Goal: Find specific page/section: Find specific page/section

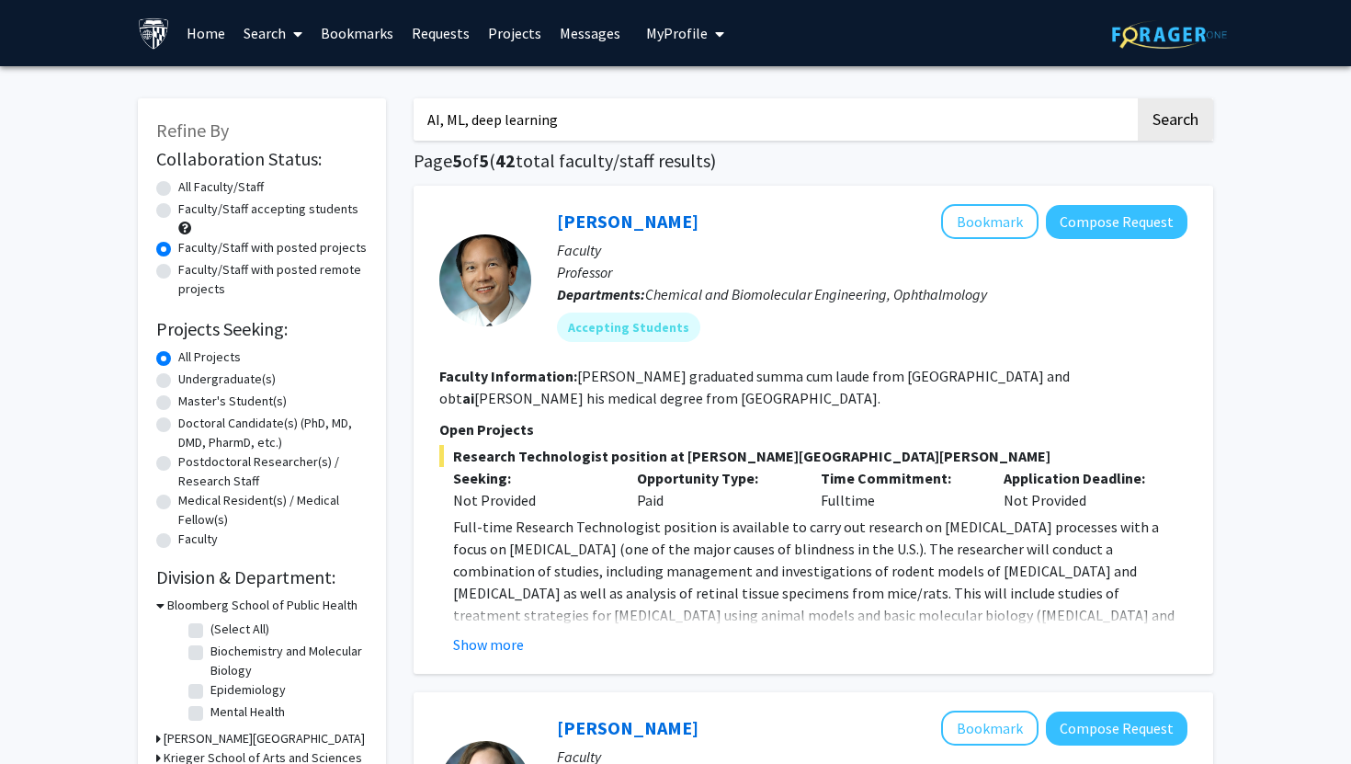
click at [362, 33] on link "Bookmarks" at bounding box center [357, 33] width 91 height 64
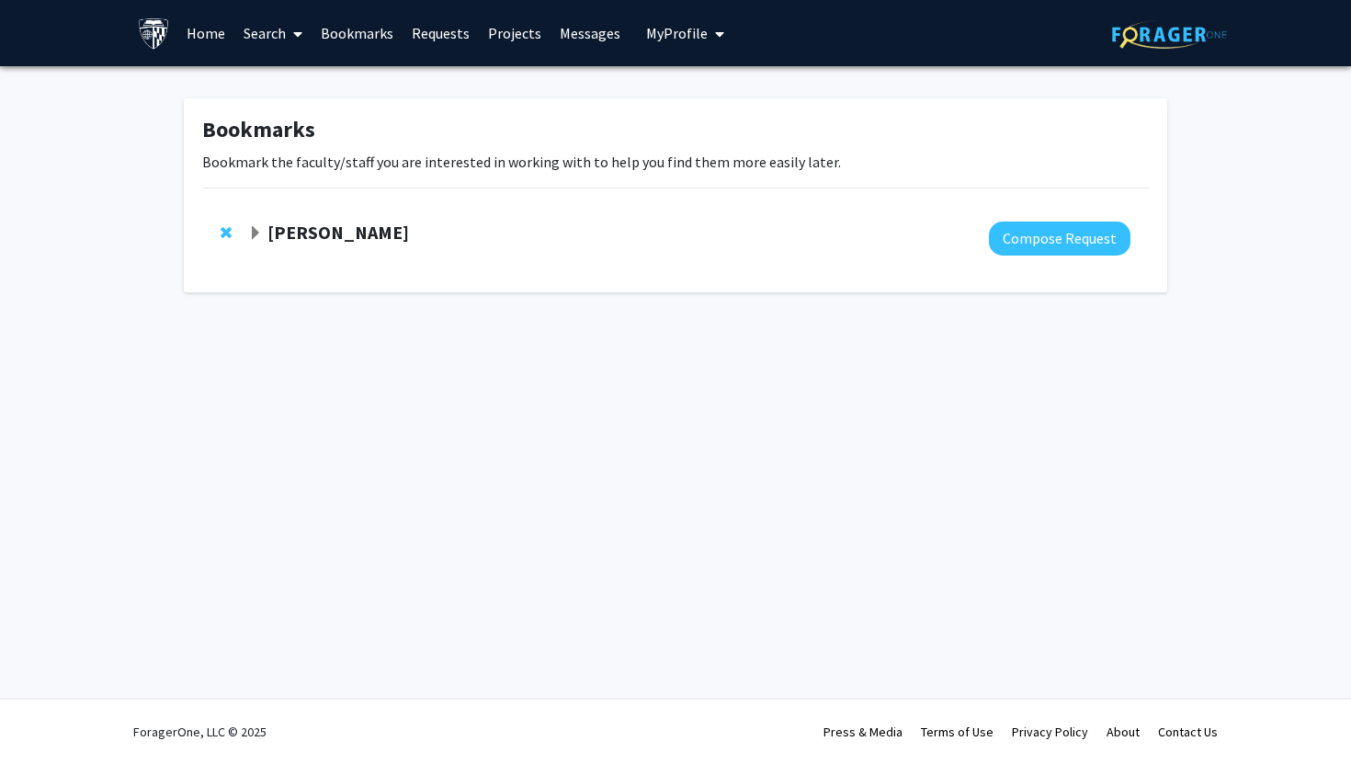
click at [309, 238] on strong "[PERSON_NAME]" at bounding box center [338, 232] width 142 height 23
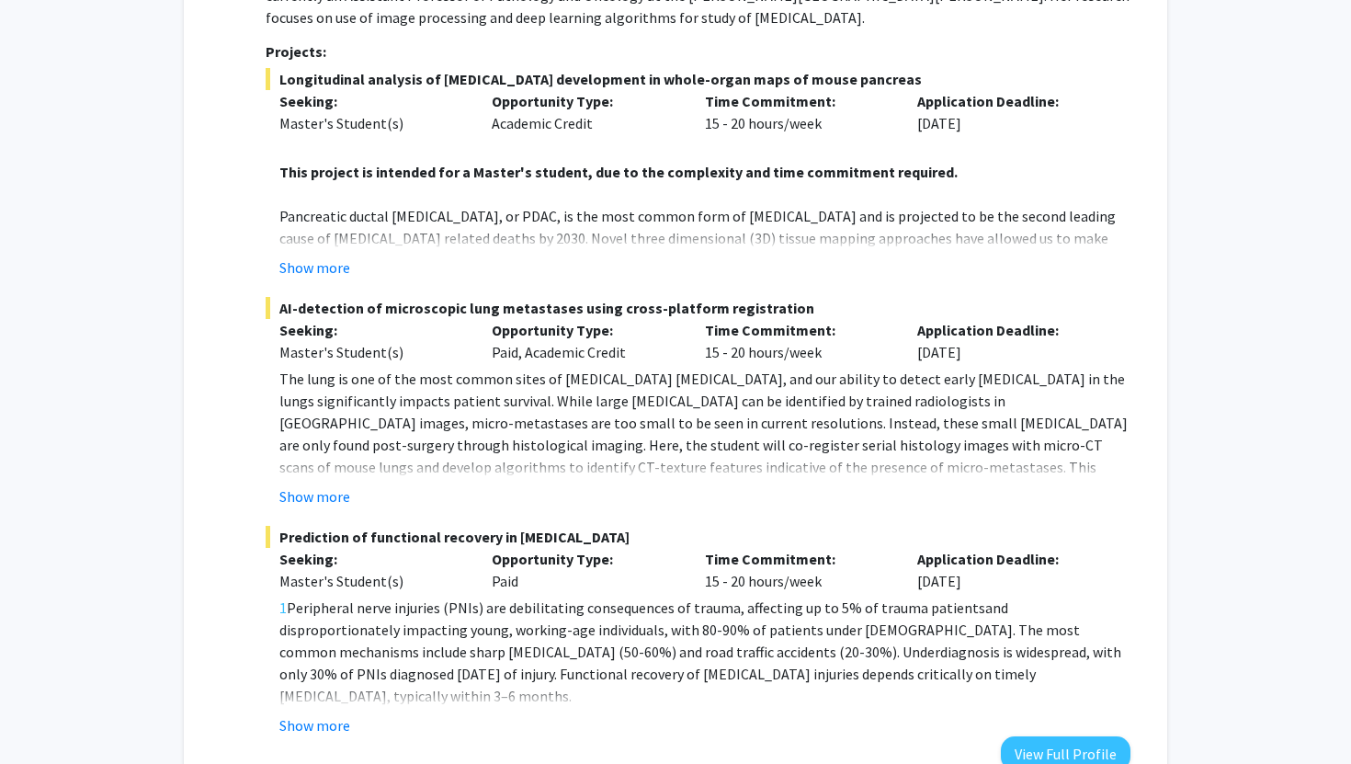
scroll to position [304, 0]
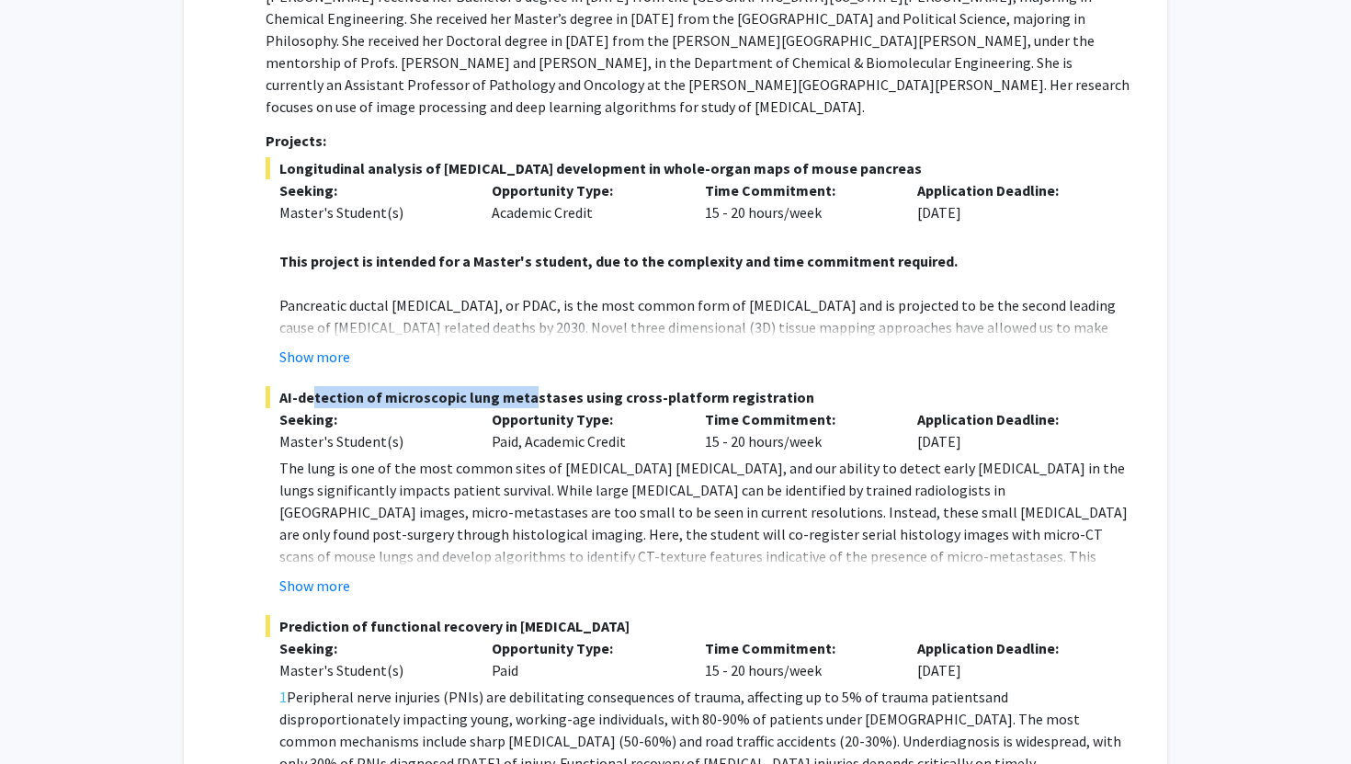
drag, startPoint x: 301, startPoint y: 374, endPoint x: 523, endPoint y: 368, distance: 221.5
click at [519, 386] on span "AI-detection of microscopic lung metastases using cross-platform registration" at bounding box center [698, 397] width 865 height 22
click at [672, 386] on span "AI-detection of microscopic lung metastases using cross-platform registration" at bounding box center [698, 397] width 865 height 22
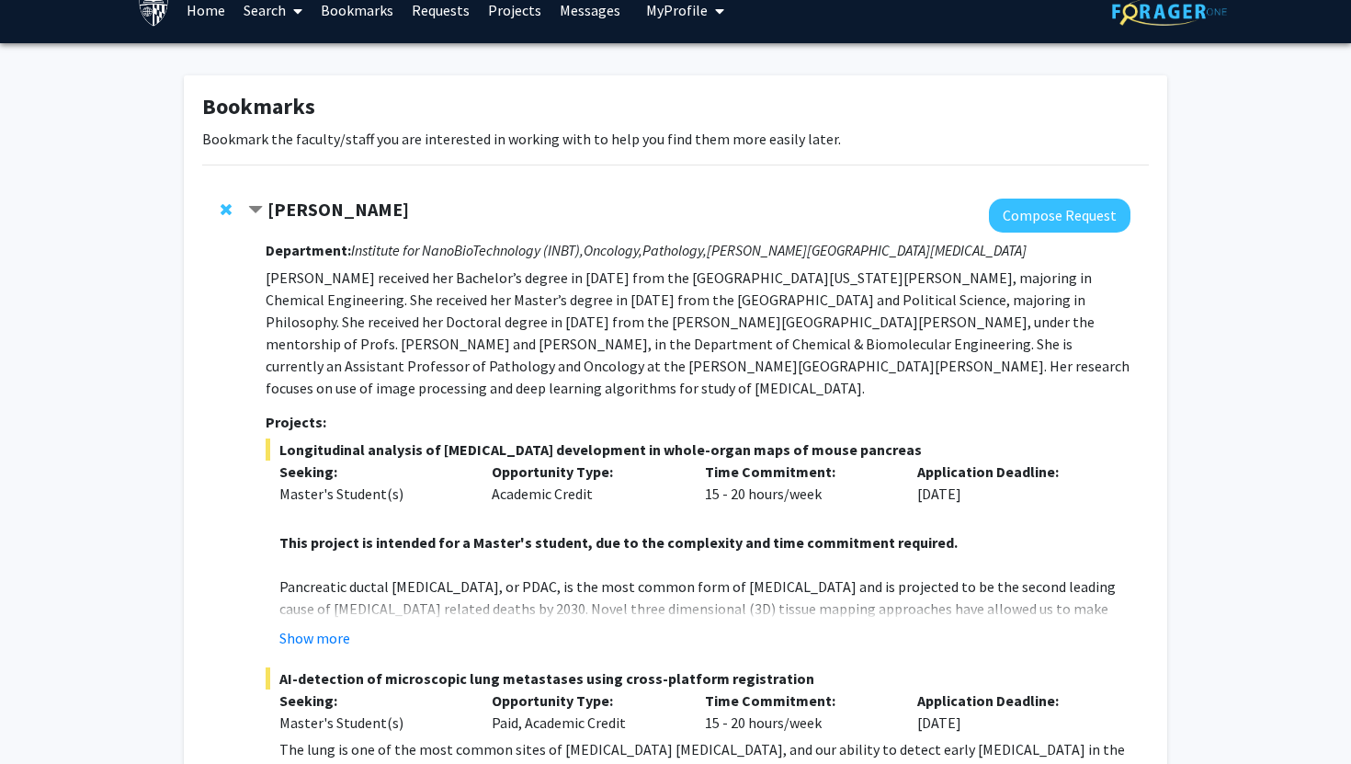
scroll to position [0, 0]
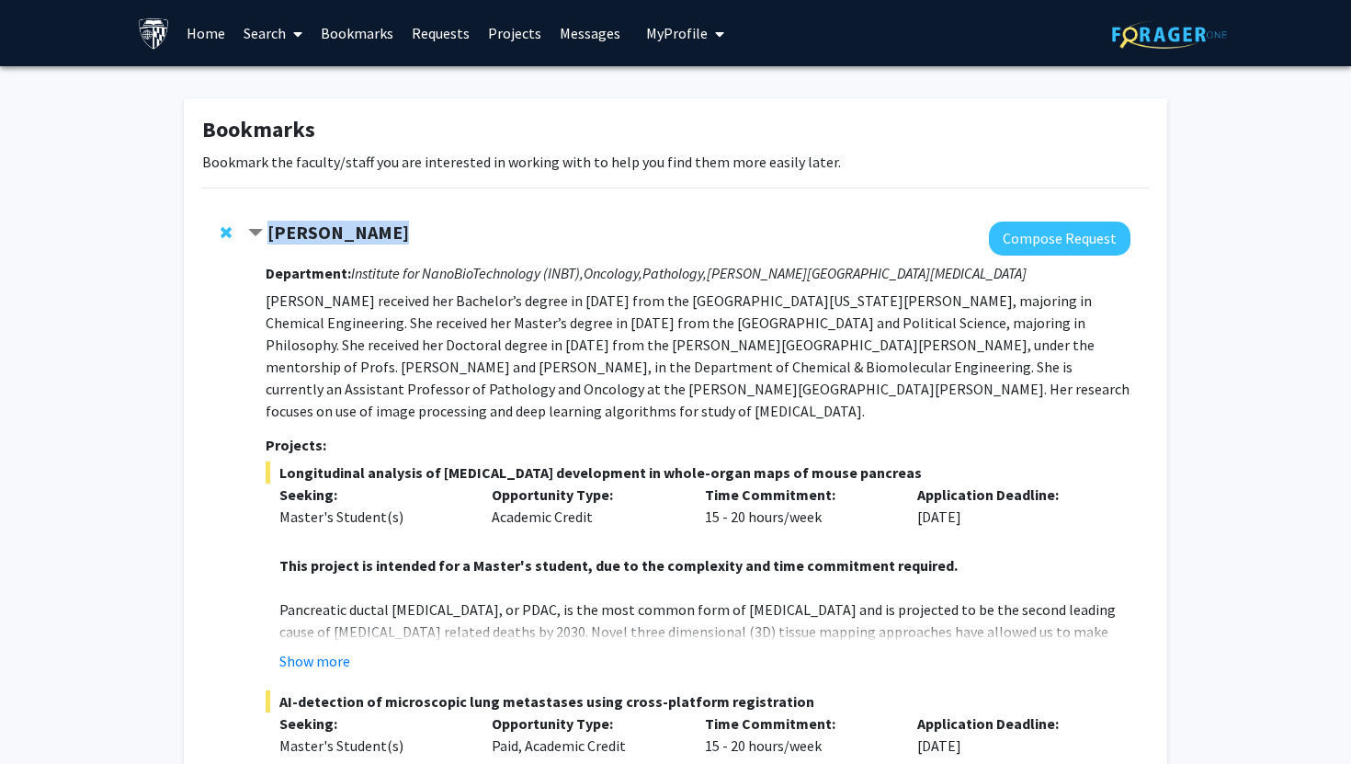
drag, startPoint x: 389, startPoint y: 220, endPoint x: 397, endPoint y: 231, distance: 13.8
click at [397, 231] on div "[PERSON_NAME] Compose Request Department: Institute for NanoBioTechnology (INBT…" at bounding box center [675, 692] width 946 height 979
copy div "[PERSON_NAME]"
